Goal: Task Accomplishment & Management: Manage account settings

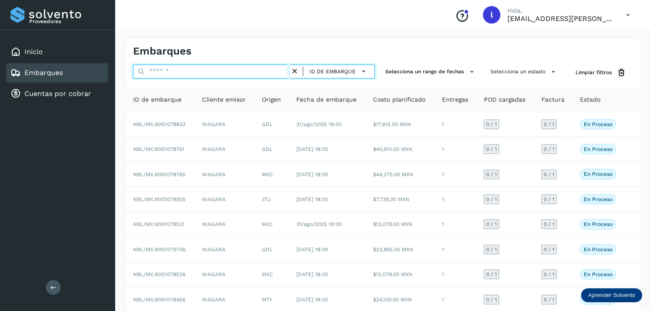
click at [172, 71] on input "text" at bounding box center [211, 72] width 157 height 14
paste input "**********"
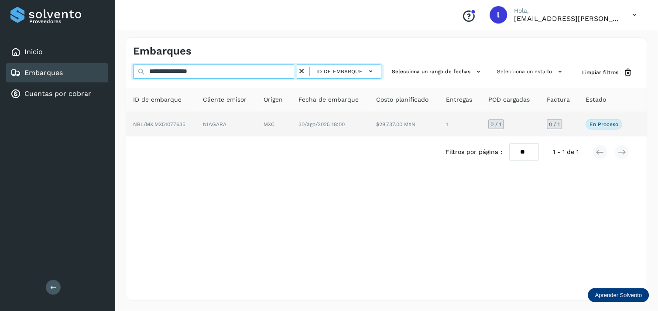
type input "**********"
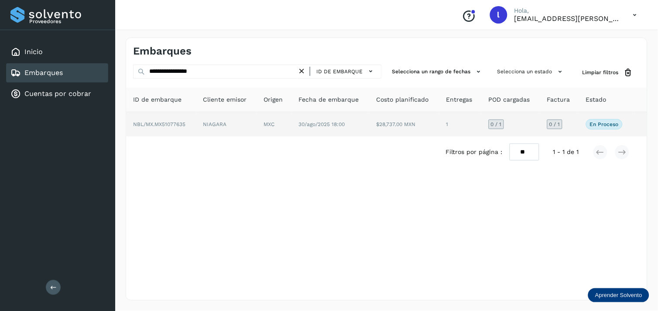
click at [173, 124] on span "NBL/MX.MX51077635" at bounding box center [159, 124] width 52 height 6
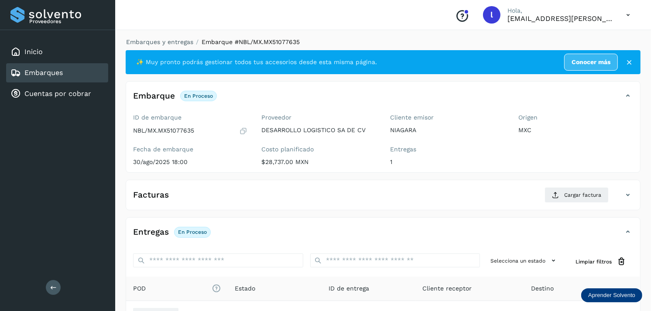
scroll to position [22, 0]
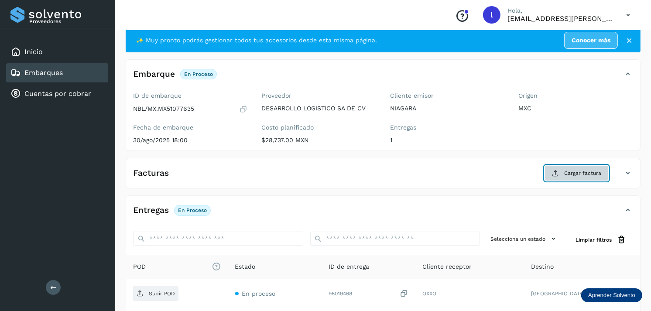
click at [570, 172] on span "Cargar factura" at bounding box center [582, 173] width 37 height 8
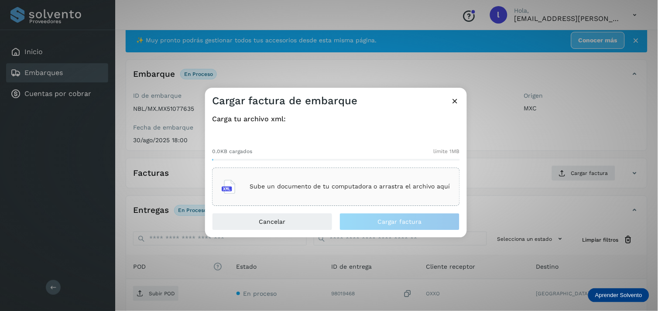
click at [359, 184] on p "Sube un documento de tu computadora o arrastra el archivo aquí" at bounding box center [350, 186] width 201 height 7
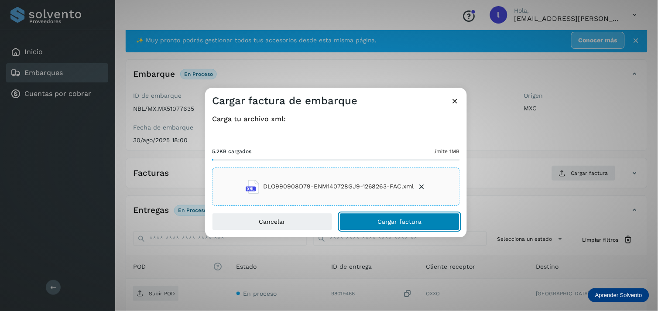
click at [393, 225] on span "Cargar factura" at bounding box center [400, 222] width 44 height 6
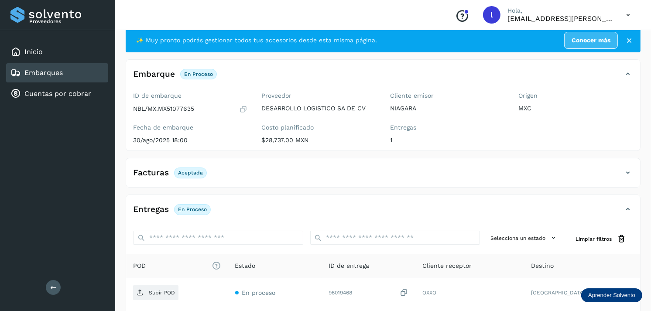
scroll to position [103, 0]
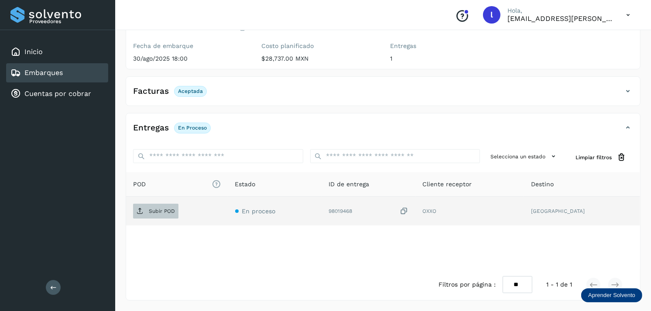
click at [144, 215] on span "Subir POD" at bounding box center [155, 211] width 45 height 14
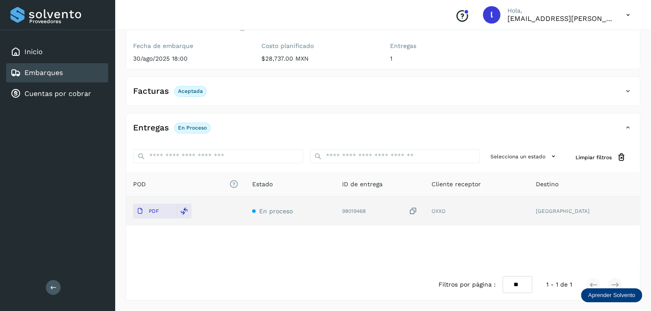
scroll to position [0, 0]
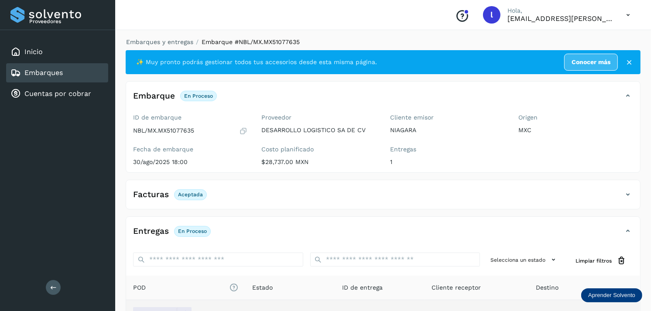
click at [66, 76] on div "Embarques" at bounding box center [57, 72] width 102 height 19
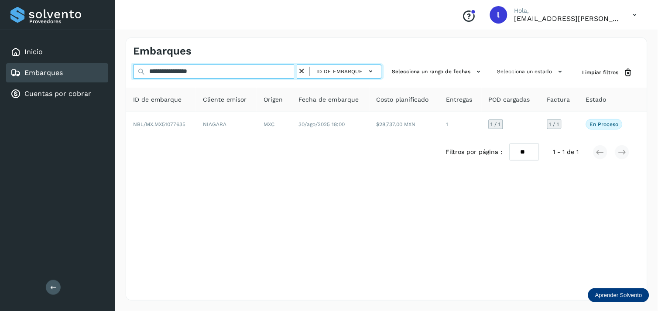
drag, startPoint x: 226, startPoint y: 73, endPoint x: 123, endPoint y: 71, distance: 102.1
click at [123, 71] on div "**********" at bounding box center [386, 169] width 543 height 284
paste input "text"
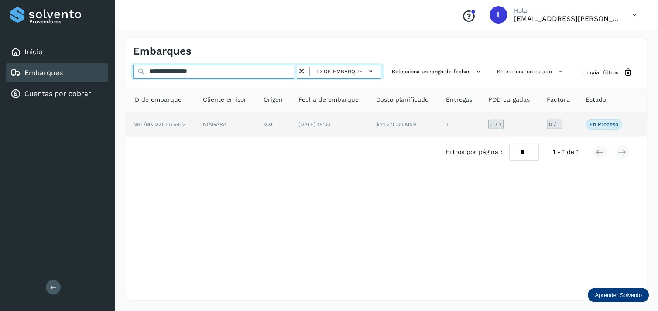
type input "**********"
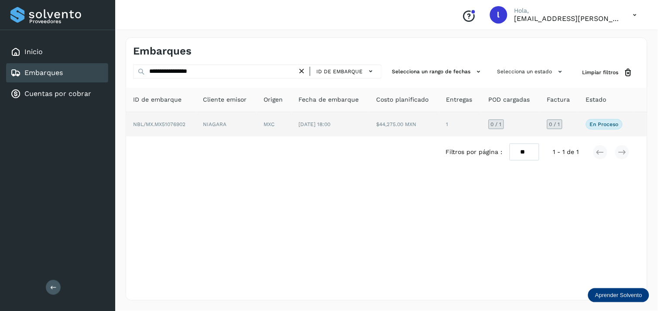
click at [167, 124] on span "NBL/MX.MX51076902" at bounding box center [159, 124] width 52 height 6
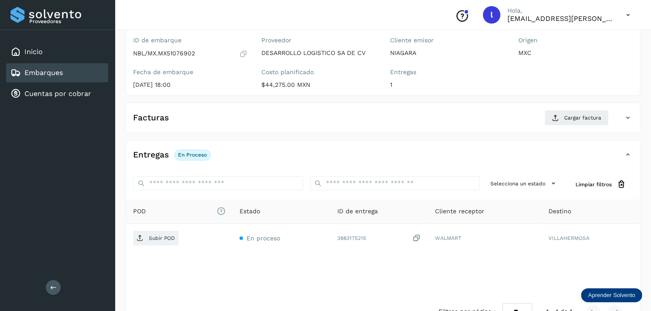
scroll to position [78, 0]
click at [574, 112] on button "Cargar factura" at bounding box center [576, 117] width 64 height 16
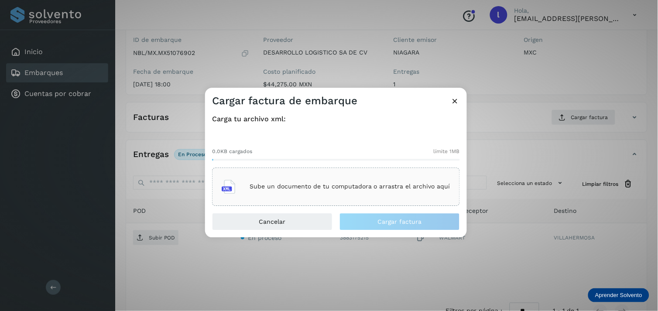
click at [305, 180] on div "Sube un documento de tu computadora o arrastra el archivo aquí" at bounding box center [336, 187] width 229 height 24
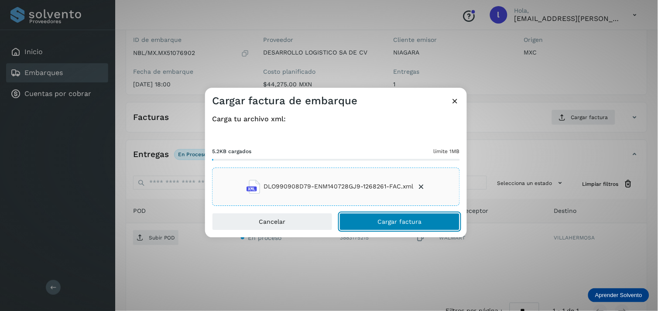
click at [423, 216] on button "Cargar factura" at bounding box center [399, 221] width 120 height 17
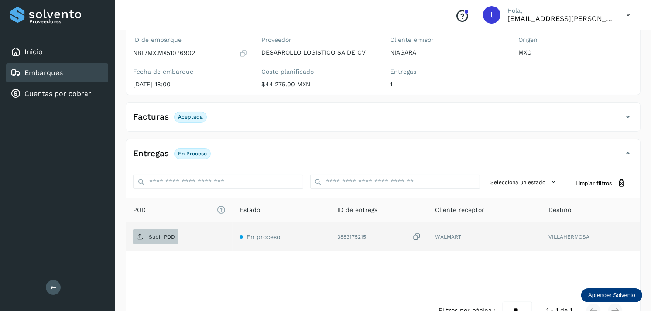
click at [154, 239] on p "Subir POD" at bounding box center [162, 237] width 26 height 6
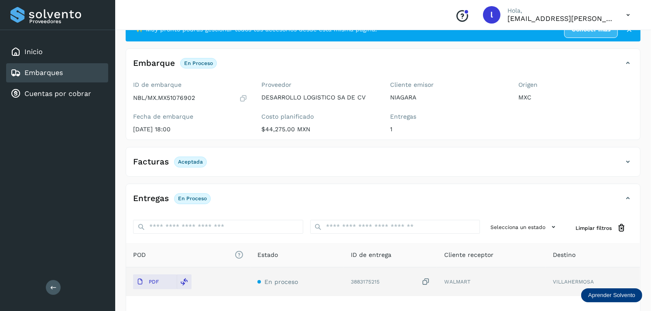
scroll to position [32, 0]
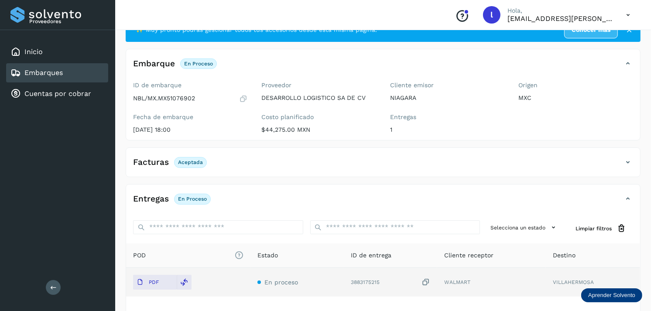
click at [47, 69] on link "Embarques" at bounding box center [43, 72] width 38 height 8
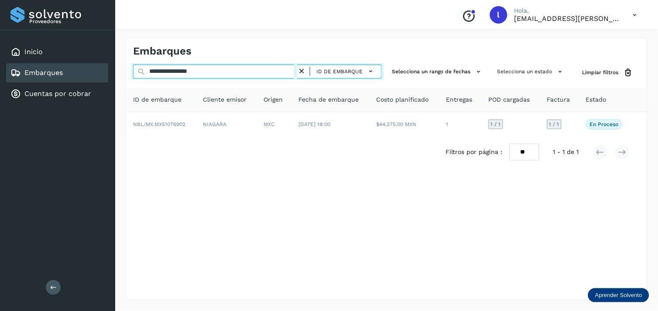
drag, startPoint x: 235, startPoint y: 73, endPoint x: 93, endPoint y: 74, distance: 141.3
click at [93, 74] on div "**********" at bounding box center [329, 155] width 658 height 311
paste input "text"
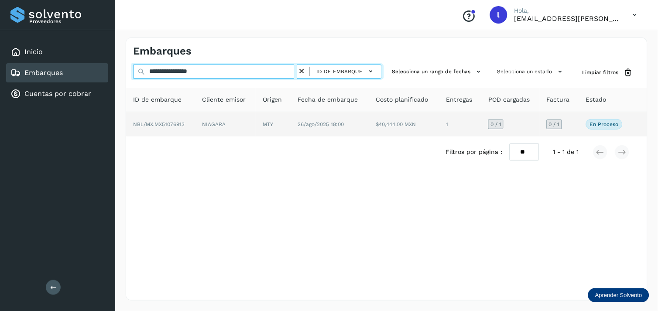
type input "**********"
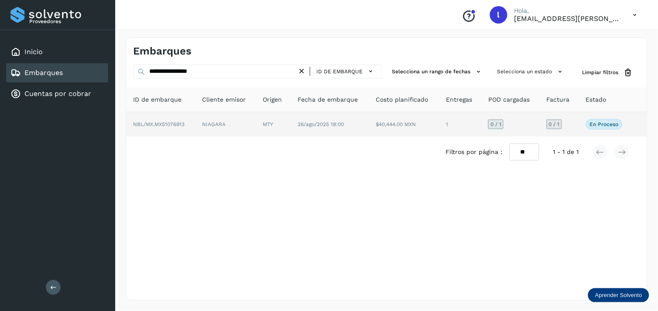
click at [171, 124] on span "NBL/MX.MX51076913" at bounding box center [158, 124] width 51 height 6
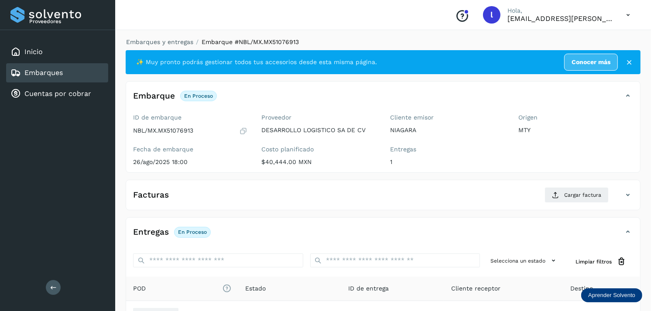
click at [166, 203] on div "Facturas Cargar factura" at bounding box center [383, 198] width 514 height 23
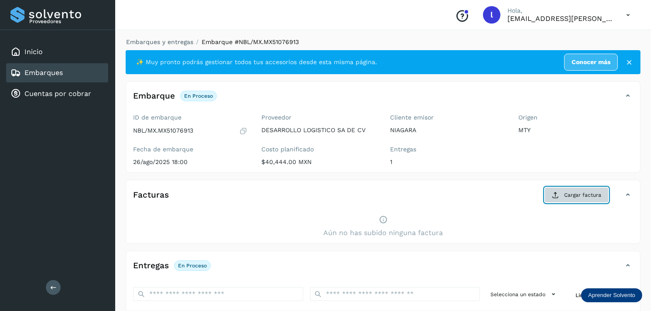
click at [553, 191] on icon at bounding box center [555, 194] width 7 height 7
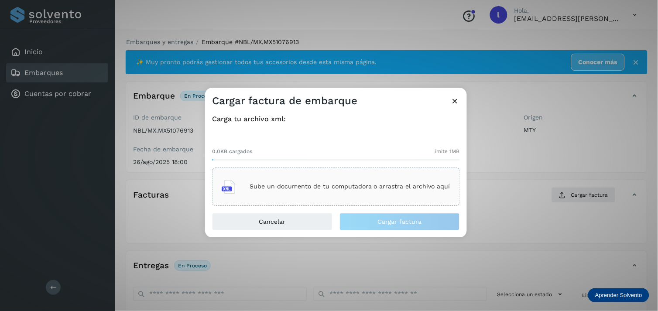
click at [339, 178] on div "Sube un documento de tu computadora o arrastra el archivo aquí" at bounding box center [336, 187] width 229 height 24
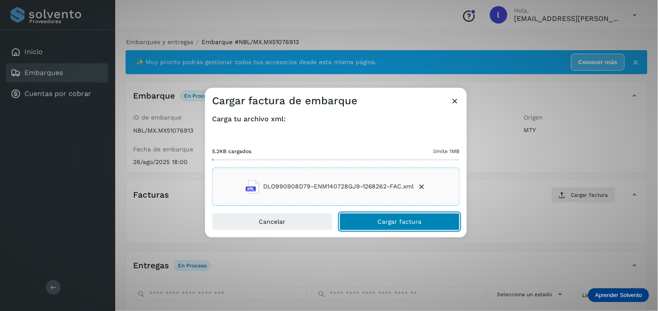
click at [381, 219] on span "Cargar factura" at bounding box center [400, 222] width 44 height 6
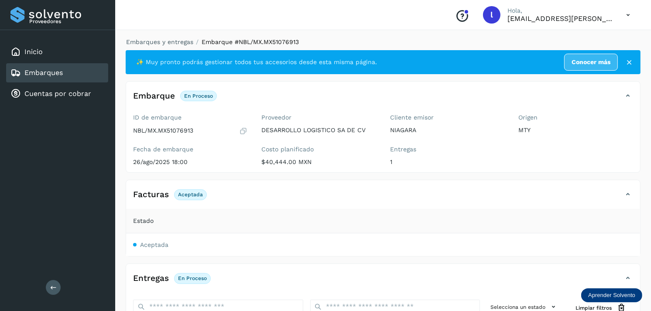
scroll to position [150, 0]
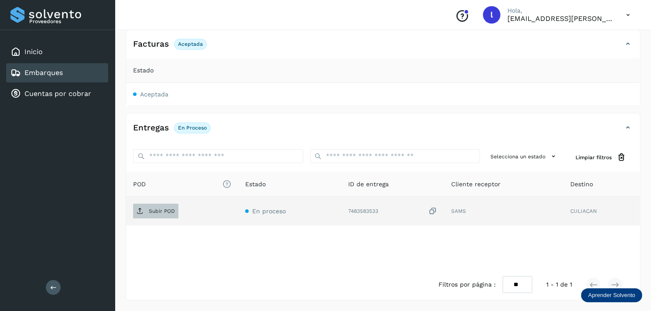
click at [161, 209] on p "Subir POD" at bounding box center [162, 211] width 26 height 6
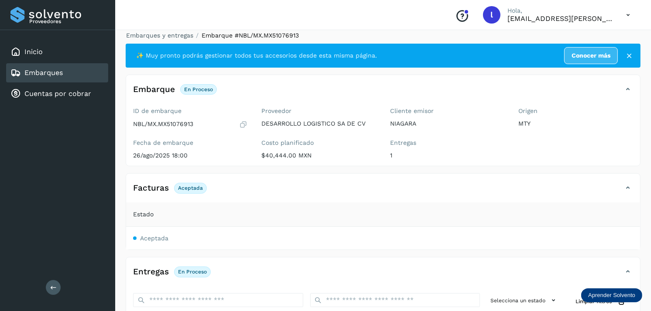
scroll to position [0, 0]
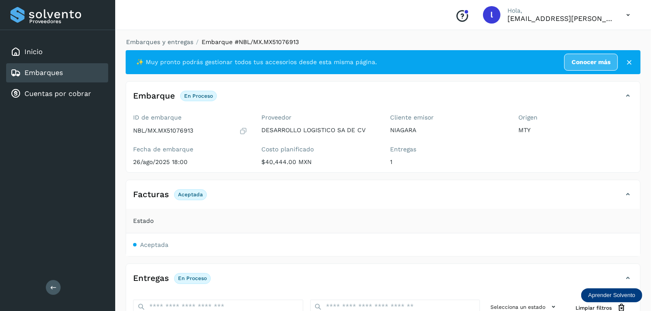
click at [72, 69] on div "Embarques" at bounding box center [57, 72] width 102 height 19
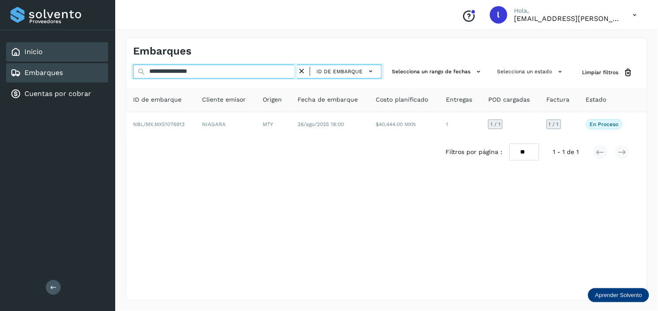
drag, startPoint x: 237, startPoint y: 75, endPoint x: 40, endPoint y: 51, distance: 198.6
click at [40, 51] on div "**********" at bounding box center [329, 155] width 658 height 311
paste input "text"
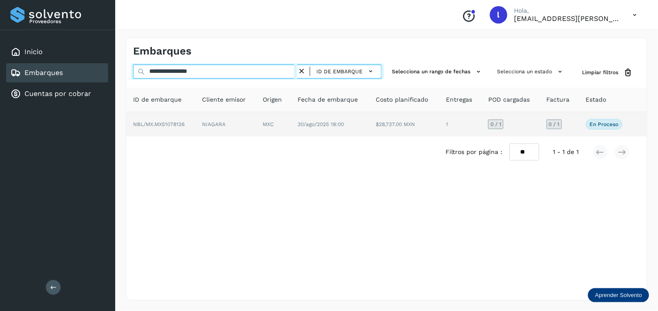
type input "**********"
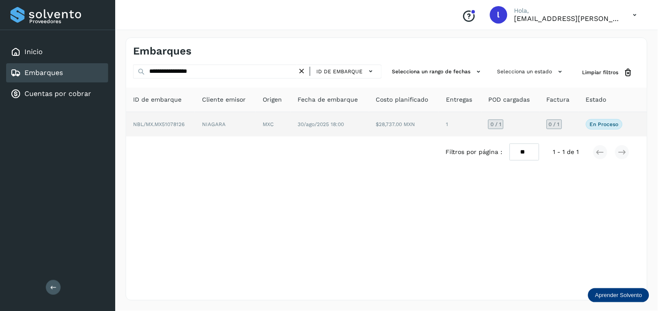
click at [167, 123] on span "NBL/MX.MX51078126" at bounding box center [158, 124] width 51 height 6
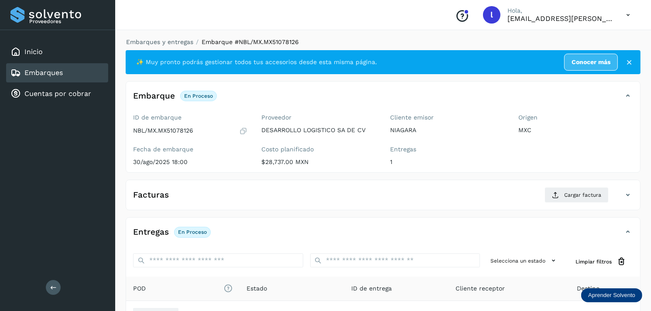
click at [347, 199] on div "Facturas Cargar factura" at bounding box center [374, 195] width 496 height 16
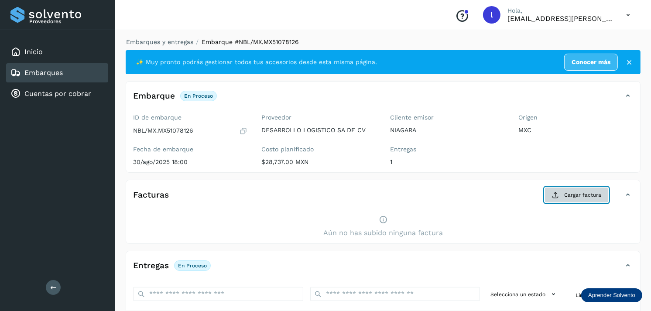
click at [581, 195] on span "Cargar factura" at bounding box center [582, 195] width 37 height 8
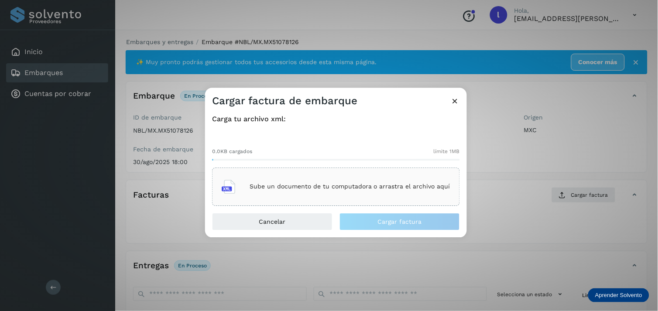
click at [338, 175] on div "Sube un documento de tu computadora o arrastra el archivo aquí" at bounding box center [336, 187] width 229 height 24
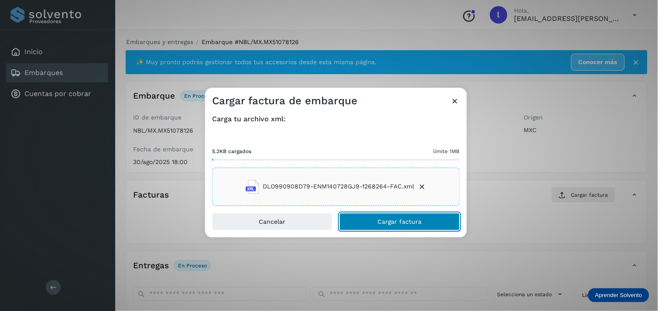
click at [379, 221] on span "Cargar factura" at bounding box center [400, 222] width 44 height 6
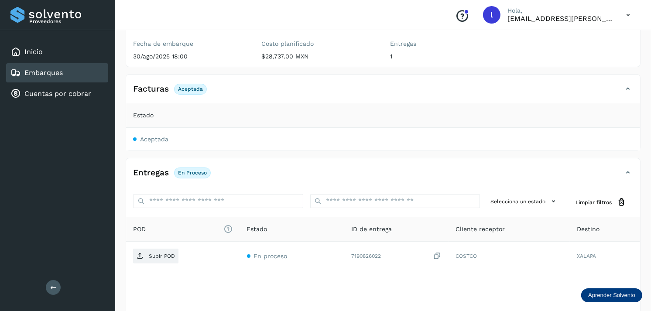
scroll to position [106, 0]
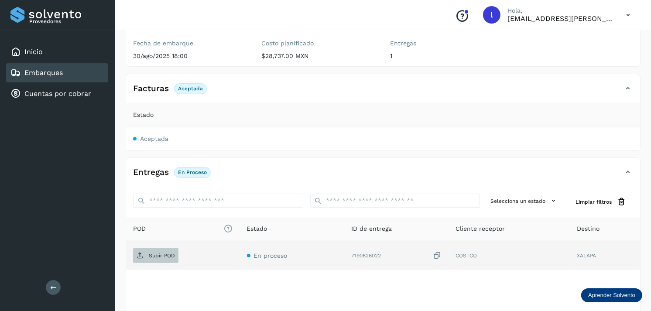
click at [161, 251] on span "Subir POD" at bounding box center [155, 256] width 45 height 14
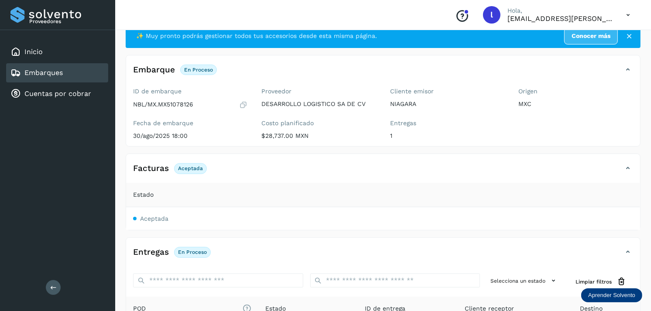
scroll to position [0, 0]
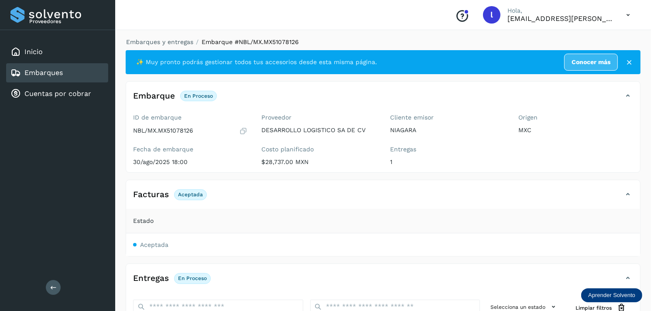
click at [67, 67] on div "Embarques" at bounding box center [57, 72] width 102 height 19
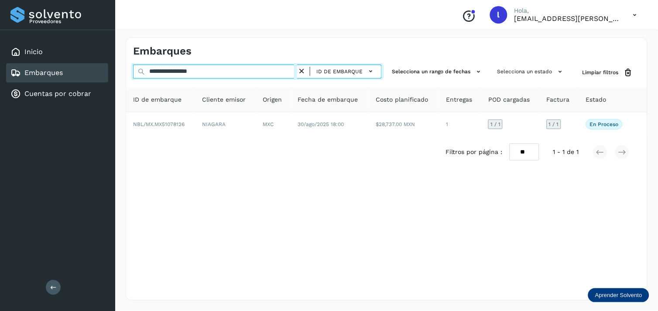
drag, startPoint x: 236, startPoint y: 70, endPoint x: 0, endPoint y: 68, distance: 235.6
click at [0, 68] on html "**********" at bounding box center [329, 155] width 658 height 311
paste input "text"
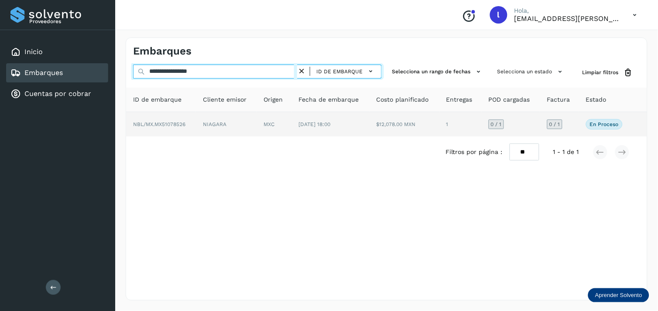
type input "**********"
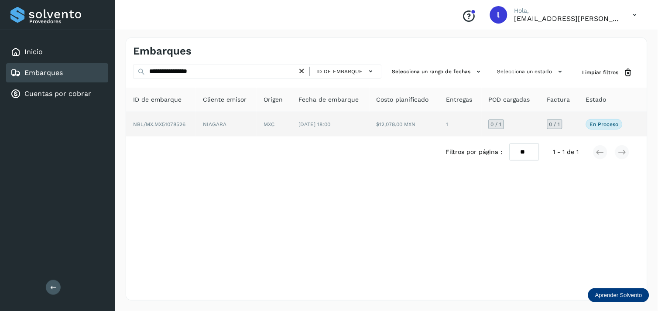
click at [169, 125] on span "NBL/MX.MX51078526" at bounding box center [159, 124] width 52 height 6
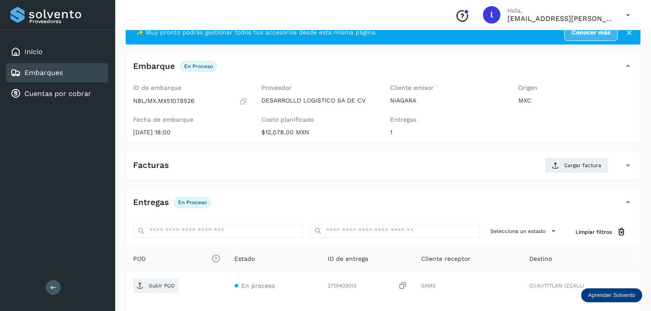
scroll to position [31, 0]
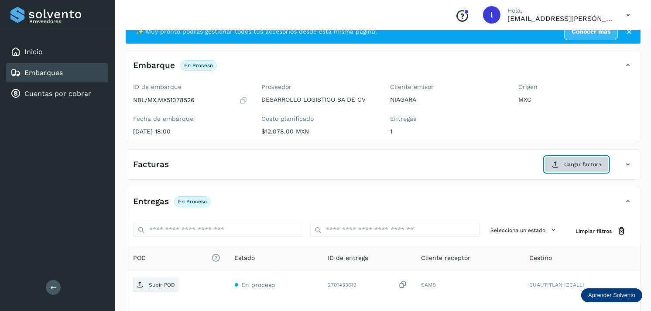
click at [572, 169] on button "Cargar factura" at bounding box center [576, 165] width 64 height 16
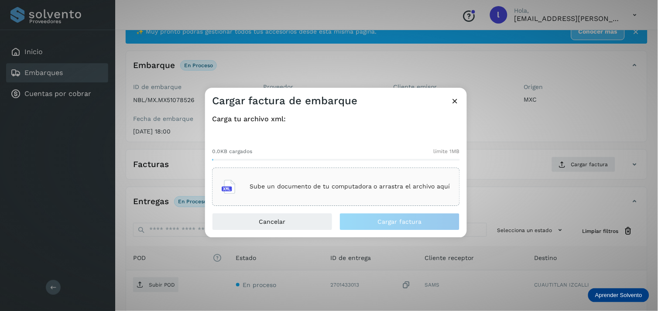
click at [291, 176] on div "Sube un documento de tu computadora o arrastra el archivo aquí" at bounding box center [336, 187] width 229 height 24
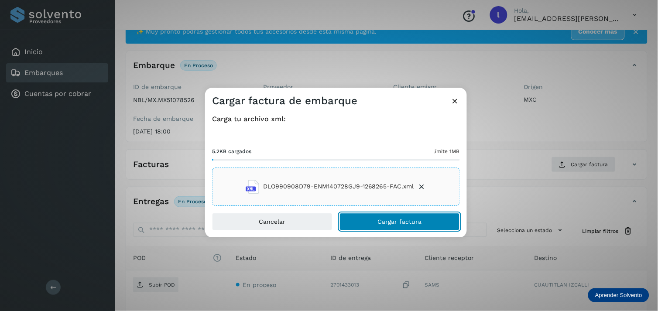
click at [400, 225] on button "Cargar factura" at bounding box center [399, 221] width 120 height 17
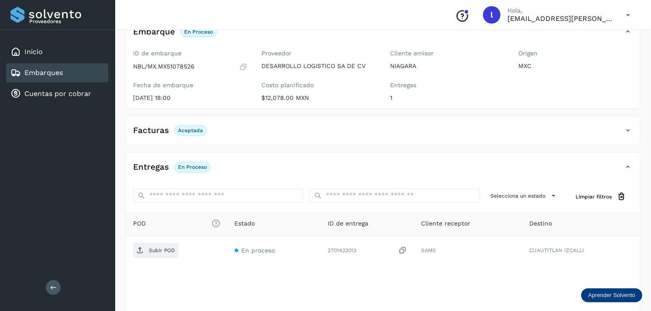
scroll to position [75, 0]
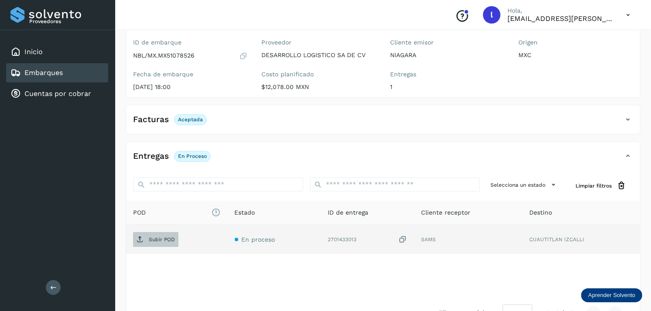
click at [163, 238] on p "Subir POD" at bounding box center [162, 239] width 26 height 6
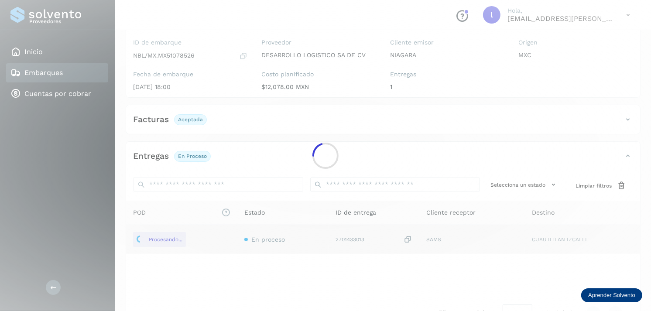
click at [332, 109] on div at bounding box center [325, 155] width 651 height 311
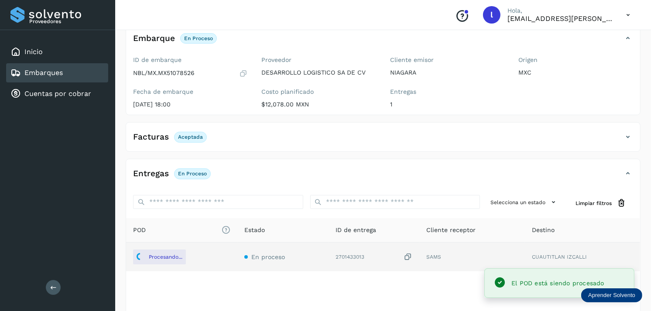
scroll to position [62, 0]
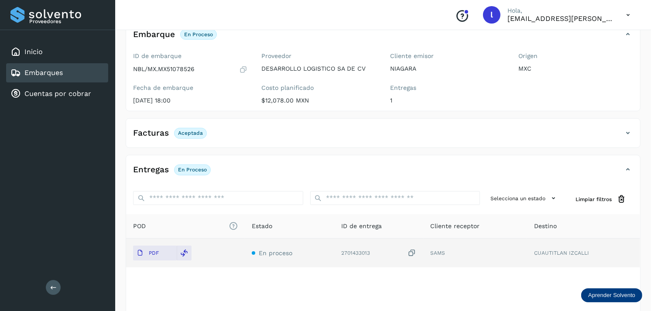
click at [86, 72] on div "Embarques" at bounding box center [57, 72] width 102 height 19
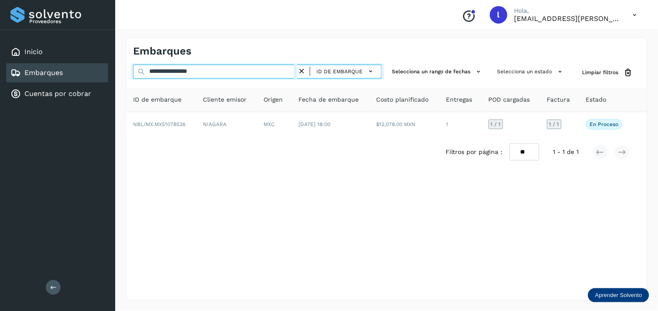
drag, startPoint x: 230, startPoint y: 71, endPoint x: 106, endPoint y: 67, distance: 124.8
click at [106, 67] on div "**********" at bounding box center [329, 155] width 658 height 311
paste input "text"
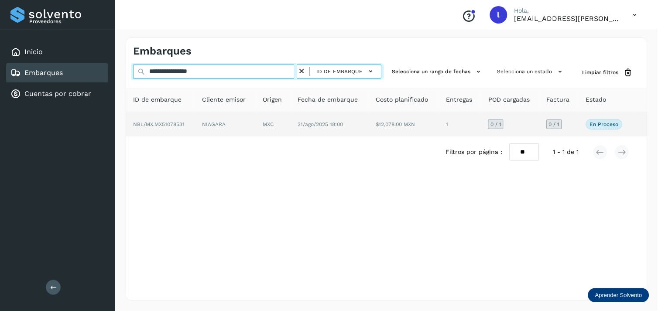
type input "**********"
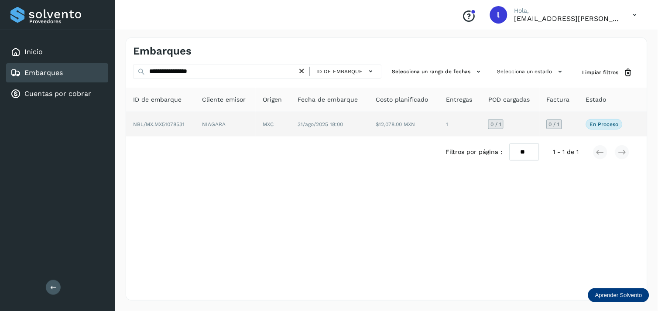
click at [172, 121] on span "NBL/MX.MX51078531" at bounding box center [158, 124] width 51 height 6
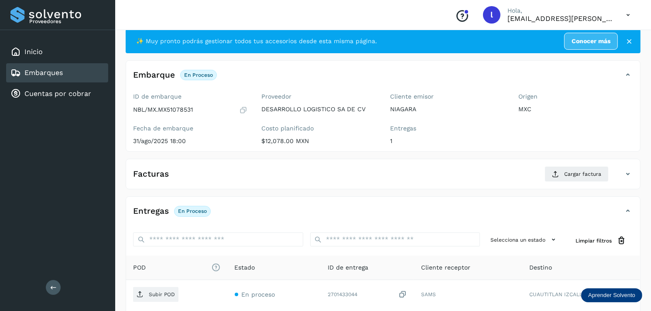
scroll to position [23, 0]
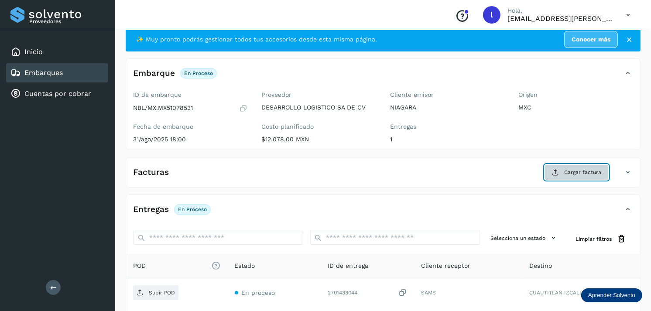
click at [589, 178] on button "Cargar factura" at bounding box center [576, 172] width 64 height 16
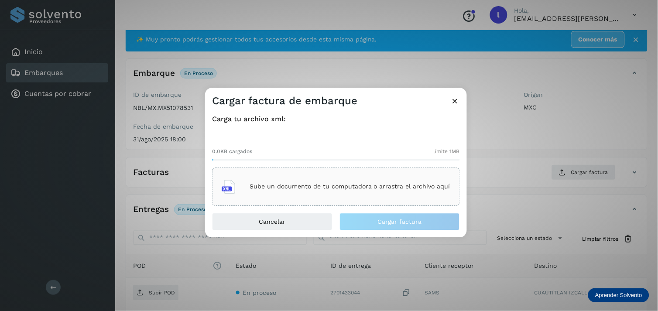
click at [331, 185] on p "Sube un documento de tu computadora o arrastra el archivo aquí" at bounding box center [350, 186] width 201 height 7
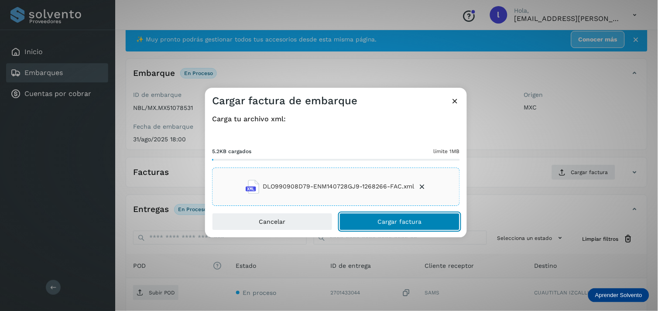
click at [383, 215] on button "Cargar factura" at bounding box center [399, 221] width 120 height 17
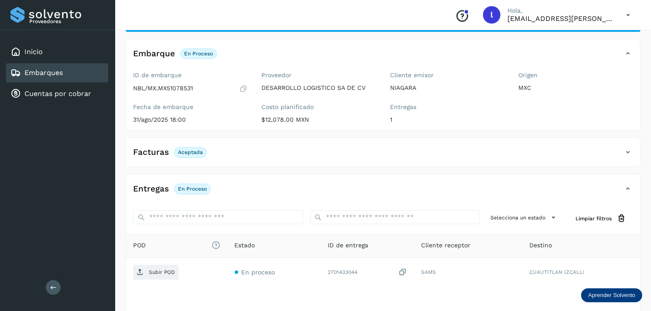
scroll to position [43, 0]
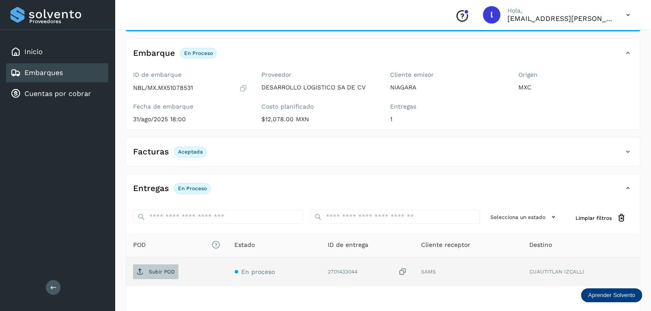
click at [147, 271] on span "Subir POD" at bounding box center [155, 272] width 45 height 14
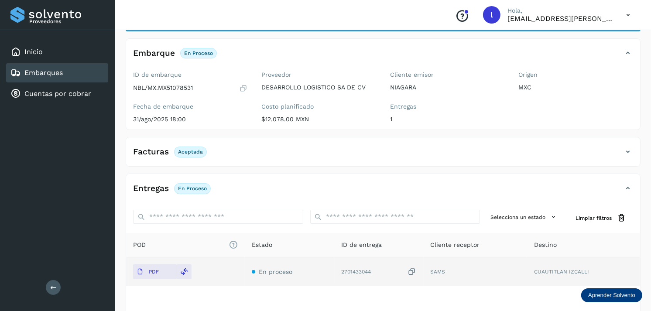
click at [73, 67] on div "Embarques" at bounding box center [57, 72] width 102 height 19
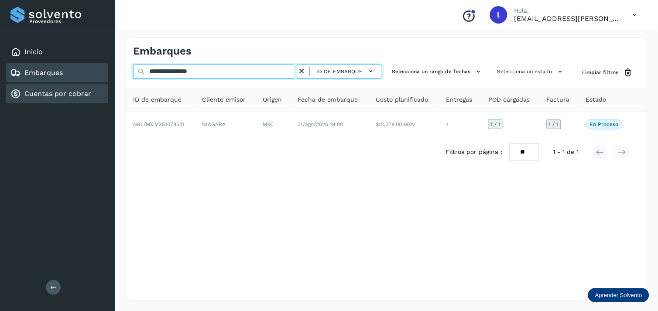
drag, startPoint x: 227, startPoint y: 68, endPoint x: 63, endPoint y: 85, distance: 164.9
click at [63, 85] on div "**********" at bounding box center [329, 155] width 658 height 311
paste input "text"
type input "**********"
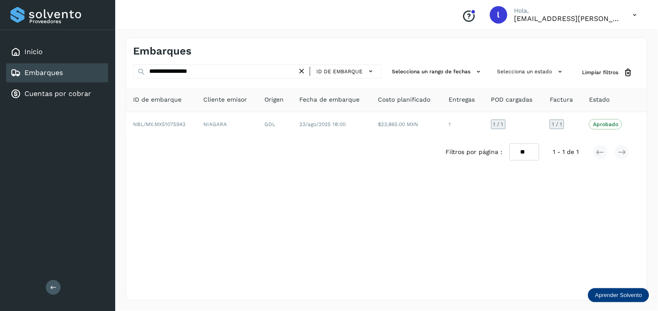
click at [625, 196] on div "**********" at bounding box center [387, 169] width 522 height 263
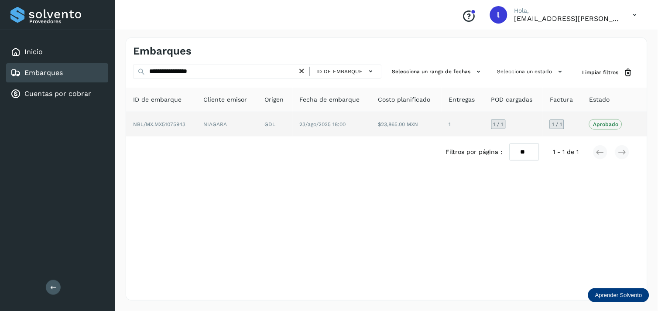
click at [159, 124] on span "NBL/MX.MX51075943" at bounding box center [159, 124] width 52 height 6
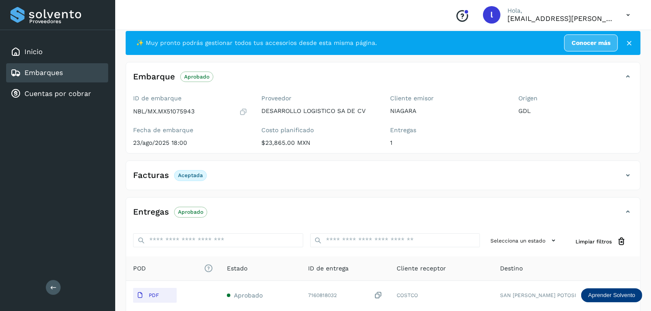
scroll to position [18, 0]
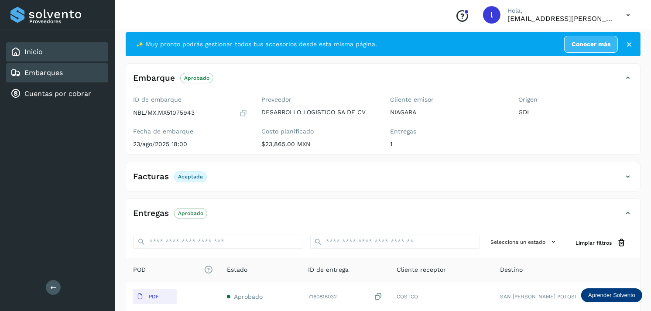
click at [34, 51] on link "Inicio" at bounding box center [33, 52] width 18 height 8
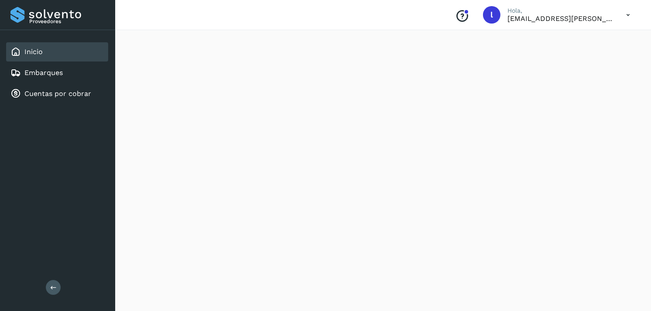
scroll to position [799, 0]
click at [70, 70] on div "Embarques" at bounding box center [57, 72] width 102 height 19
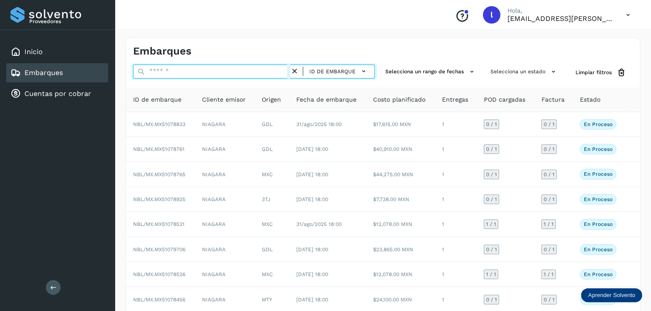
click at [206, 72] on input "text" at bounding box center [211, 72] width 157 height 14
paste input "**********"
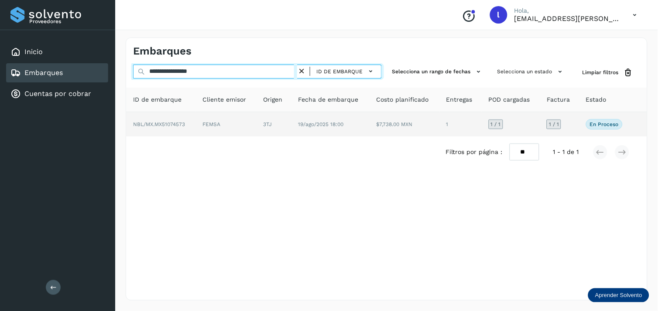
type input "**********"
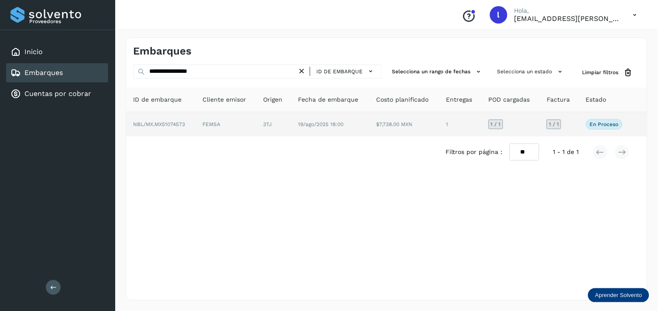
click at [164, 121] on span "NBL/MX.MX51074573" at bounding box center [159, 124] width 52 height 6
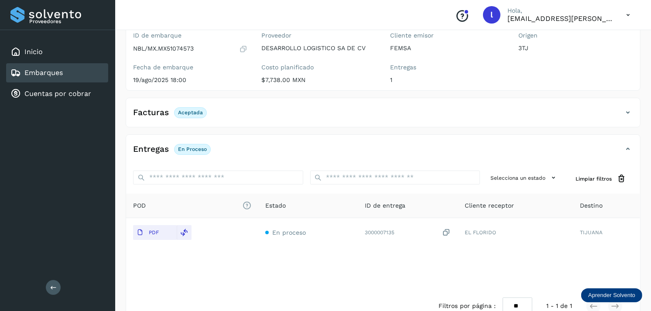
scroll to position [83, 0]
click at [230, 112] on div "Facturas Aceptada" at bounding box center [374, 111] width 496 height 15
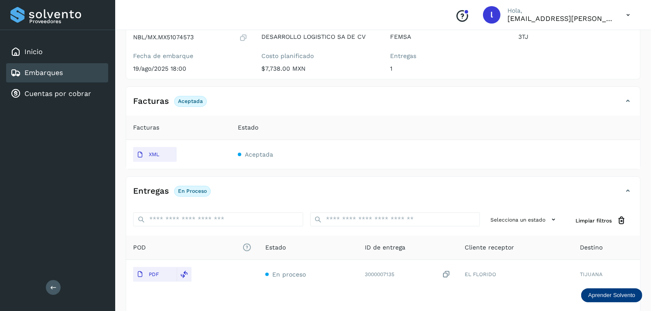
scroll to position [93, 0]
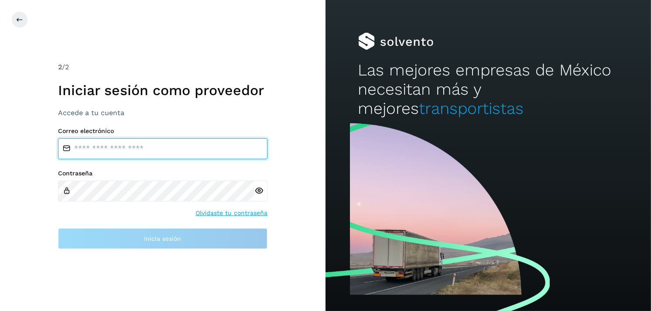
type input "**********"
